Goal: Find contact information: Find contact information

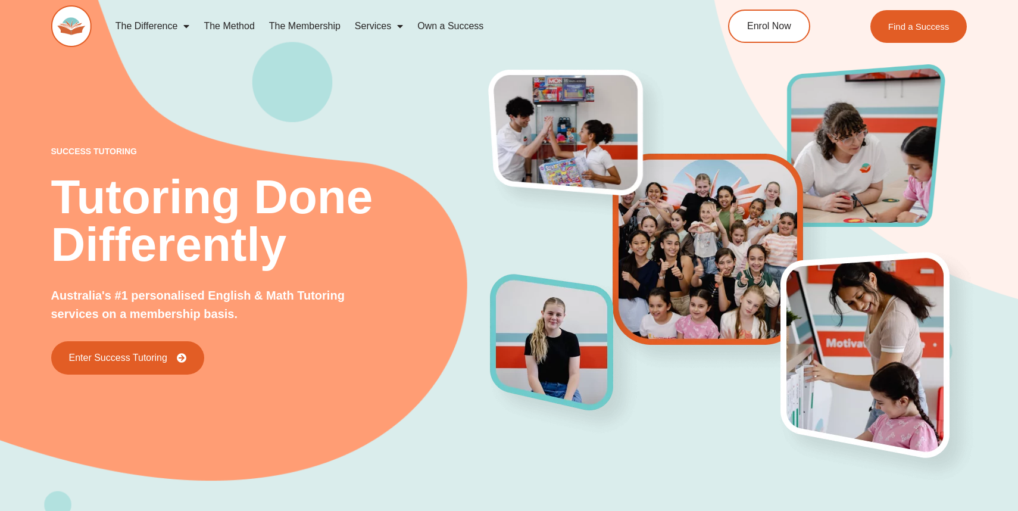
click at [229, 29] on link "The Method" at bounding box center [228, 26] width 65 height 27
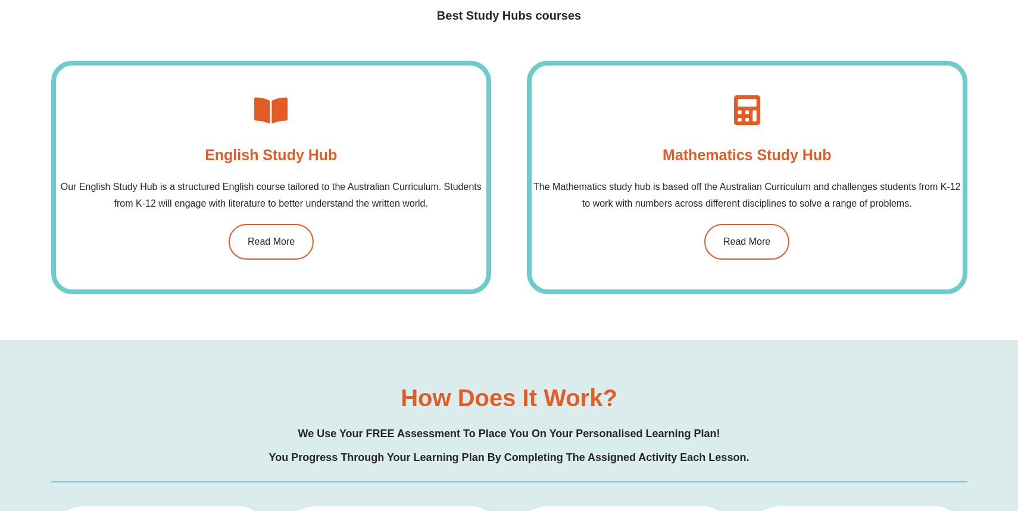
scroll to position [979, 0]
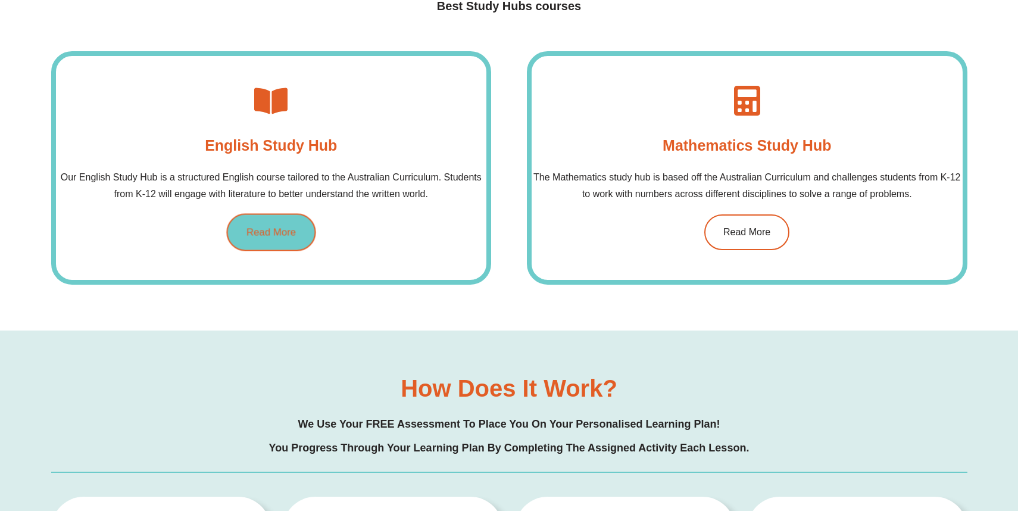
click at [272, 238] on link "Read More" at bounding box center [270, 233] width 89 height 38
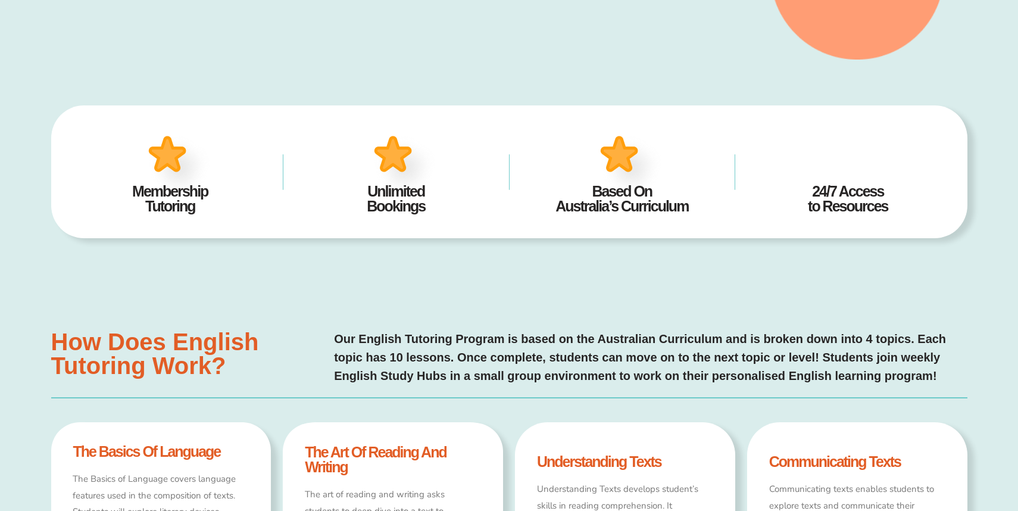
scroll to position [385, 0]
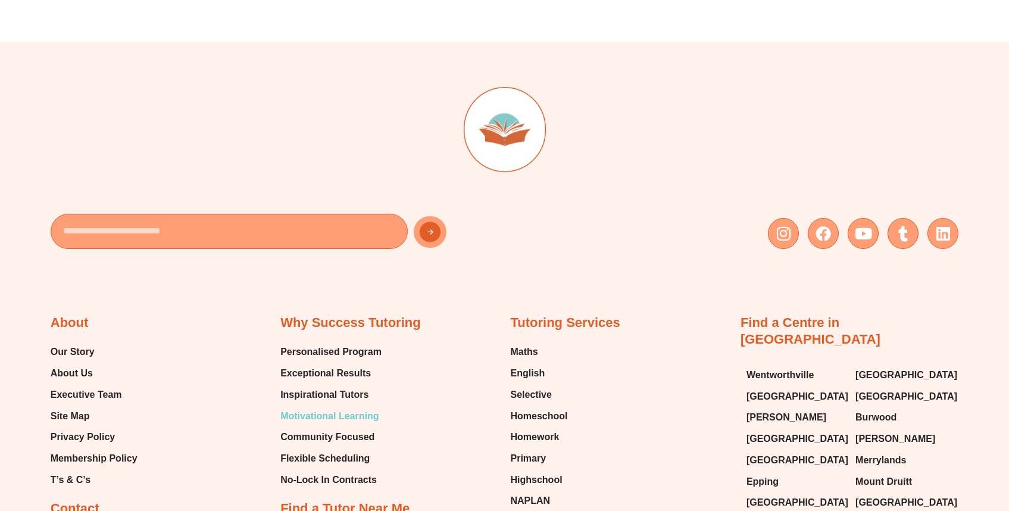
scroll to position [4782, 0]
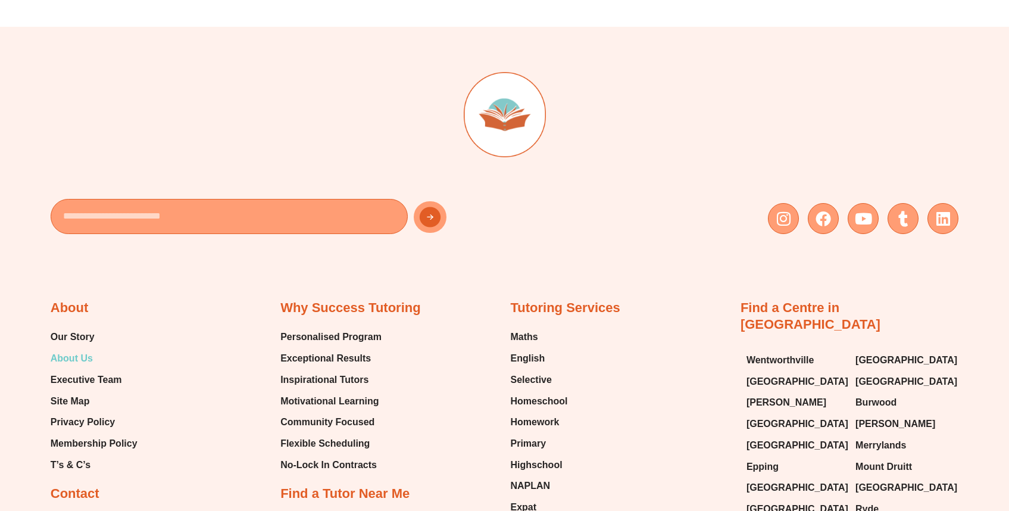
click at [85, 349] on span "About Us" at bounding box center [72, 358] width 42 height 18
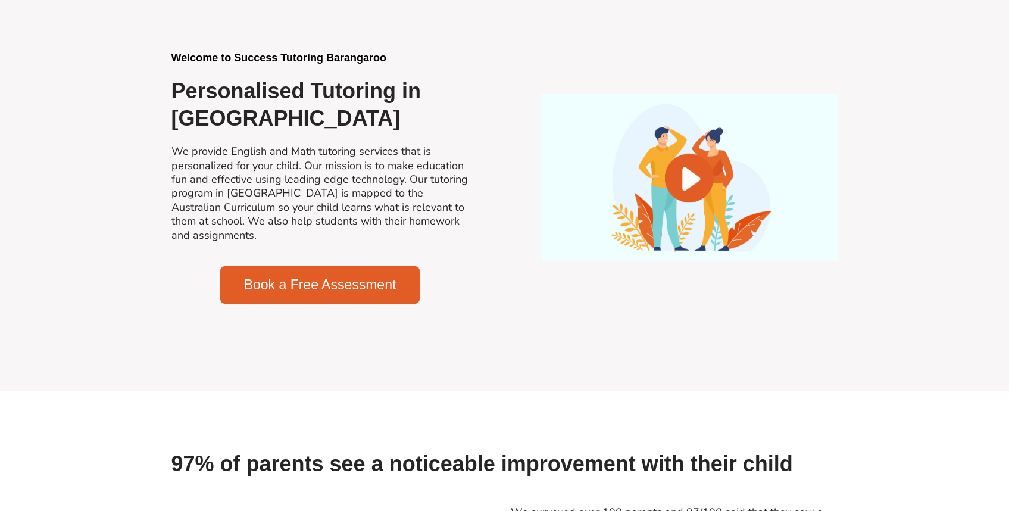
scroll to position [1173, 0]
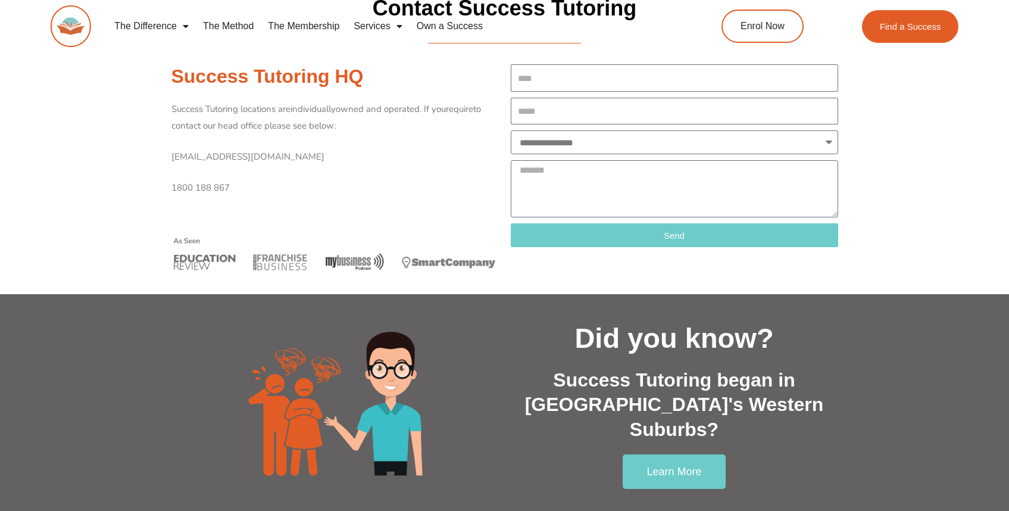
click at [302, 158] on p "[EMAIL_ADDRESS][DOMAIN_NAME]" at bounding box center [334, 157] width 327 height 17
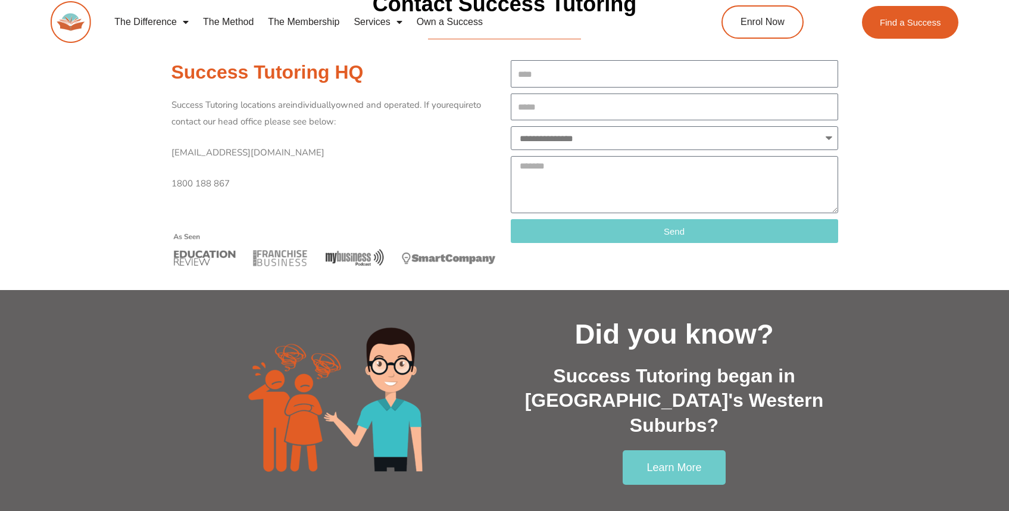
scroll to position [5, 0]
drag, startPoint x: 297, startPoint y: 153, endPoint x: 170, endPoint y: 155, distance: 127.4
click at [170, 155] on div "Success Tutoring HQ Success Tutoring locations are individually owned and opera…" at bounding box center [334, 171] width 339 height 235
copy span "[EMAIL_ADDRESS][DOMAIN_NAME]"
